Goal: Task Accomplishment & Management: Use online tool/utility

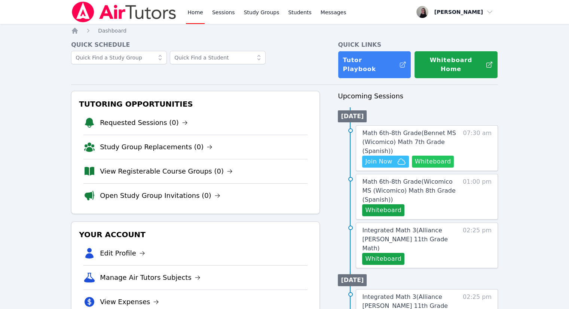
click at [435, 156] on button "Whiteboard" at bounding box center [433, 162] width 42 height 12
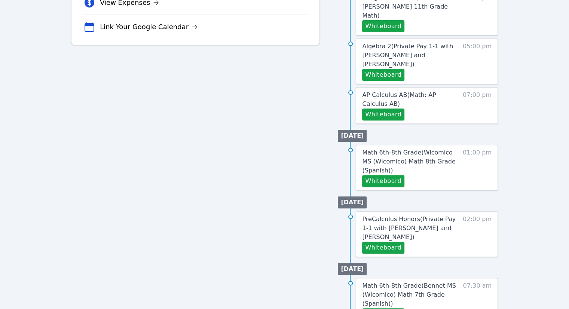
scroll to position [337, 0]
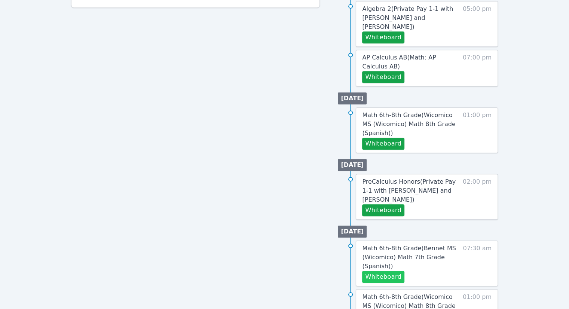
click at [390, 271] on button "Whiteboard" at bounding box center [383, 277] width 42 height 12
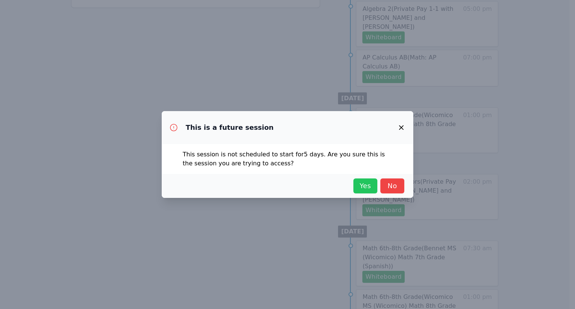
click at [362, 190] on span "Yes" at bounding box center [365, 186] width 16 height 10
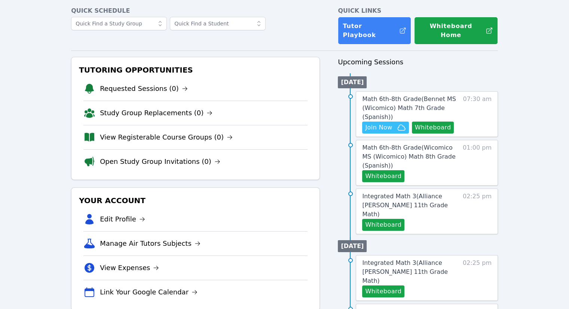
scroll to position [0, 0]
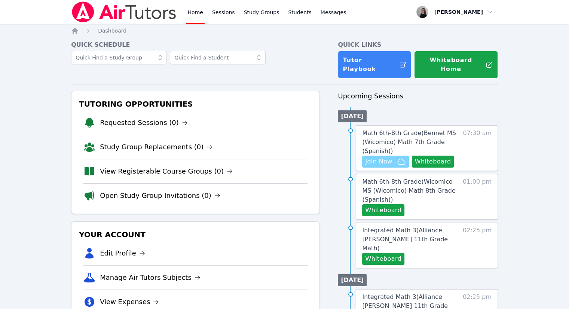
click at [393, 158] on span "Join Now" at bounding box center [385, 161] width 40 height 9
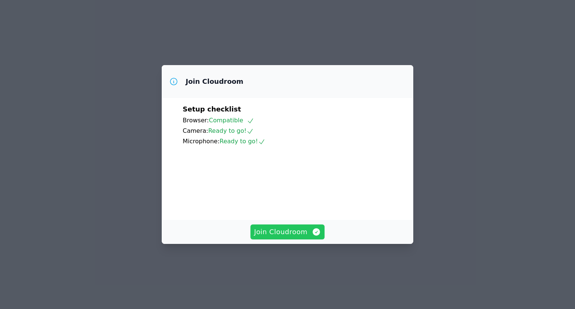
click at [297, 237] on span "Join Cloudroom" at bounding box center [287, 232] width 67 height 10
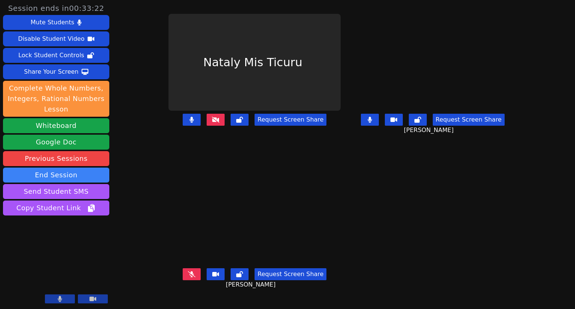
click at [379, 126] on button at bounding box center [370, 120] width 18 height 12
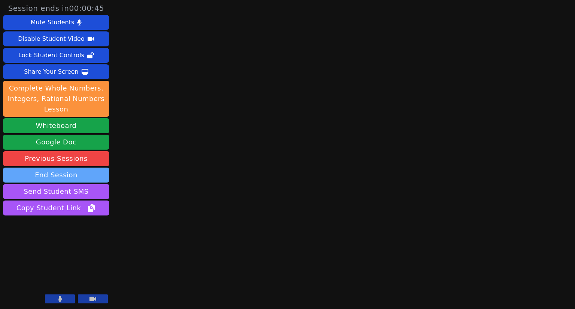
click at [79, 177] on button "End Session" at bounding box center [56, 175] width 106 height 15
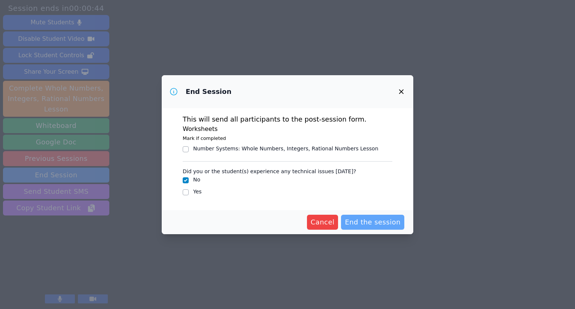
click at [360, 218] on span "End the session" at bounding box center [373, 222] width 56 height 10
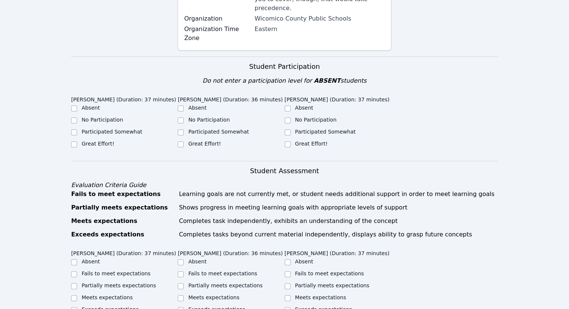
scroll to position [187, 0]
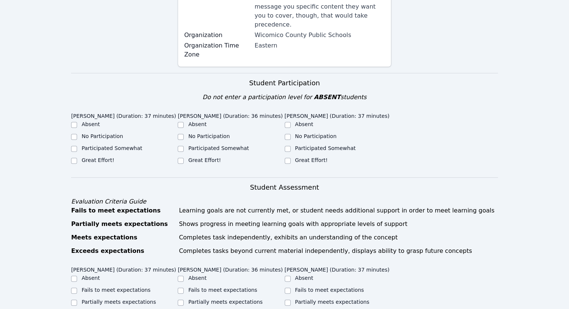
click at [115, 145] on label "Participated Somewhat" at bounding box center [112, 148] width 61 height 6
click at [77, 146] on input "Participated Somewhat" at bounding box center [74, 149] width 6 height 6
checkbox input "true"
click at [179, 156] on div at bounding box center [181, 160] width 6 height 9
click at [179, 158] on input "Great Effort!" at bounding box center [181, 161] width 6 height 6
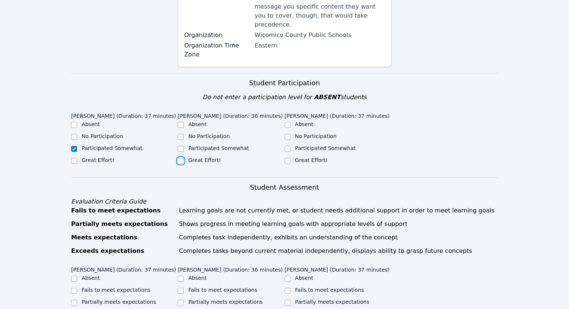
checkbox input "true"
click at [287, 158] on input "Great Effort!" at bounding box center [288, 161] width 6 height 6
checkbox input "true"
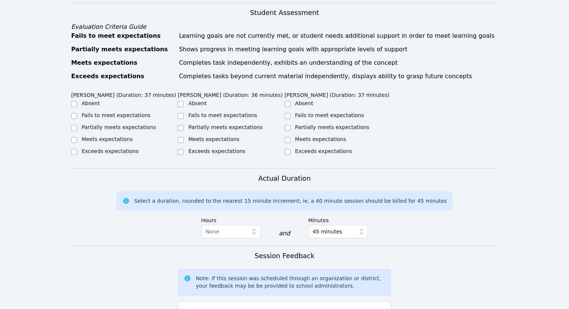
scroll to position [374, 0]
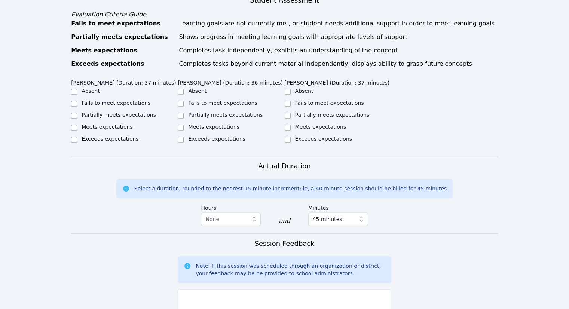
click at [118, 112] on label "Partially meets expectations" at bounding box center [119, 115] width 74 height 6
click at [77, 113] on input "Partially meets expectations" at bounding box center [74, 116] width 6 height 6
checkbox input "true"
click at [182, 125] on input "Meets expectations" at bounding box center [181, 128] width 6 height 6
checkbox input "true"
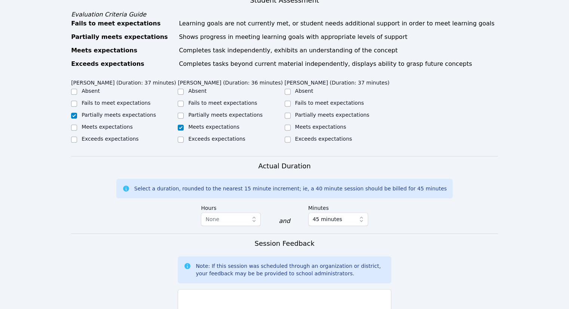
click at [293, 123] on div "Meets expectations" at bounding box center [338, 127] width 107 height 9
click at [291, 123] on div "Meets expectations" at bounding box center [338, 127] width 107 height 9
click at [289, 125] on input "Meets expectations" at bounding box center [288, 128] width 6 height 6
checkbox input "true"
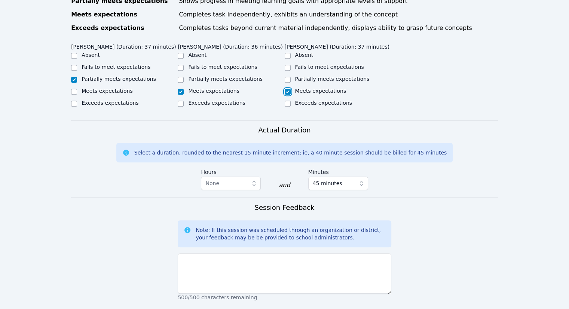
scroll to position [486, 0]
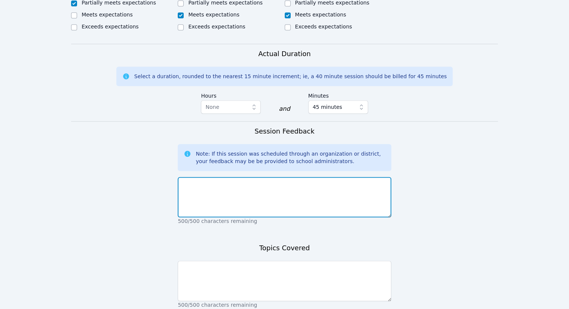
click at [243, 196] on textarea at bounding box center [284, 197] width 213 height 40
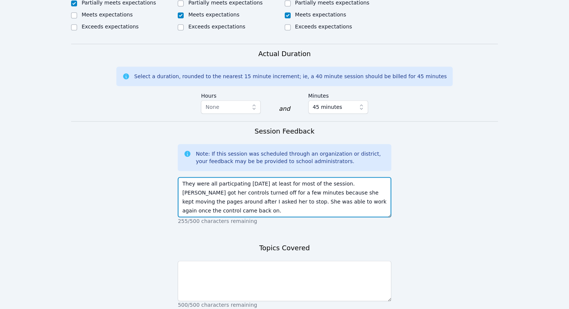
type textarea "They were all particpating [DATE] at least for most of the session. [PERSON_NAM…"
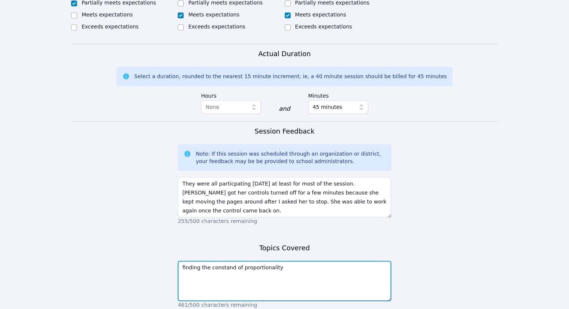
scroll to position [541, 0]
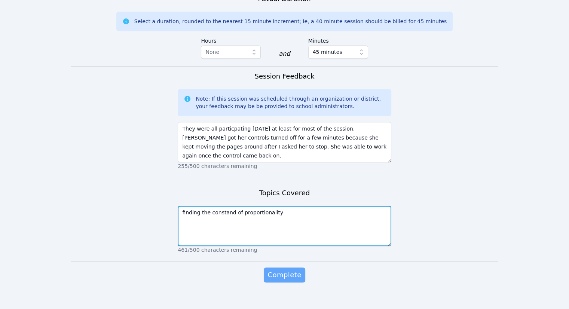
type textarea "finding the constand of proportionality"
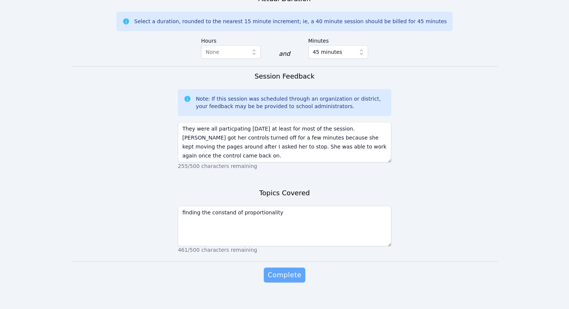
click at [283, 270] on span "Complete" at bounding box center [284, 275] width 34 height 10
